Goal: Transaction & Acquisition: Purchase product/service

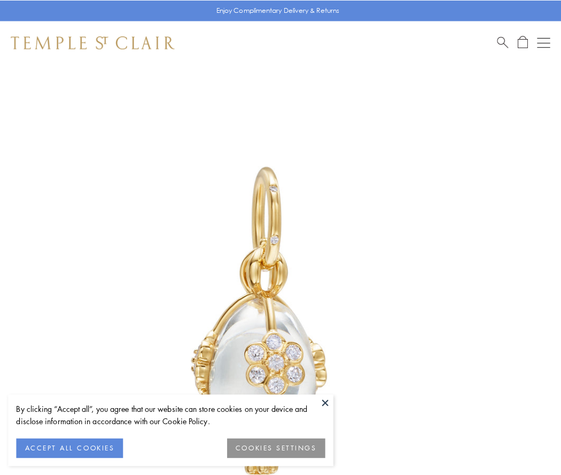
scroll to position [10, 0]
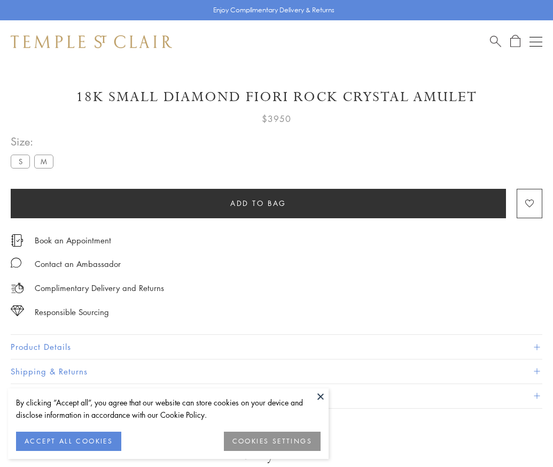
click at [258, 203] on span "Add to bag" at bounding box center [258, 203] width 56 height 12
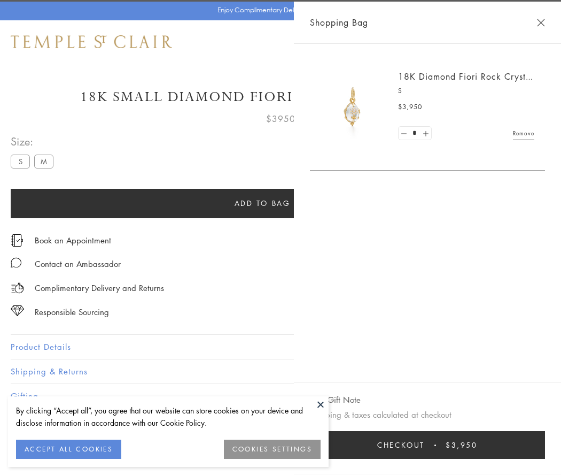
click at [425, 445] on span "Checkout" at bounding box center [401, 445] width 48 height 12
